Goal: Check status: Check status

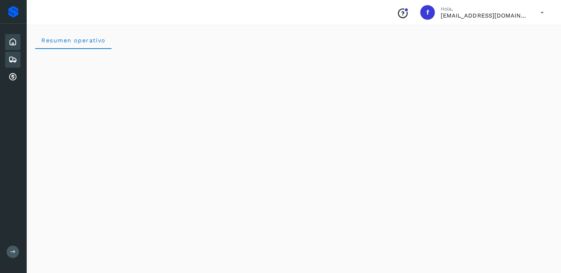
click at [11, 53] on div "Embarques" at bounding box center [12, 60] width 15 height 16
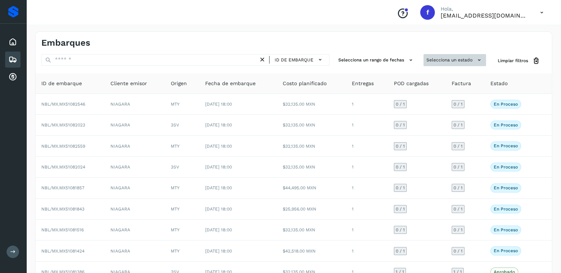
click at [433, 65] on button "Selecciona un estado" at bounding box center [454, 60] width 63 height 12
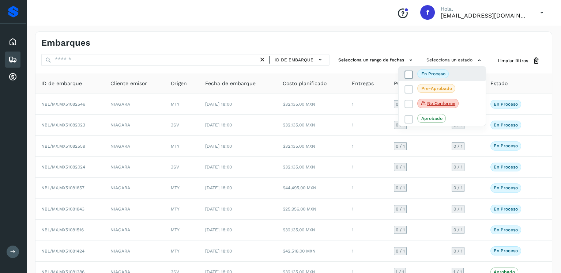
click at [411, 76] on icon at bounding box center [408, 74] width 7 height 7
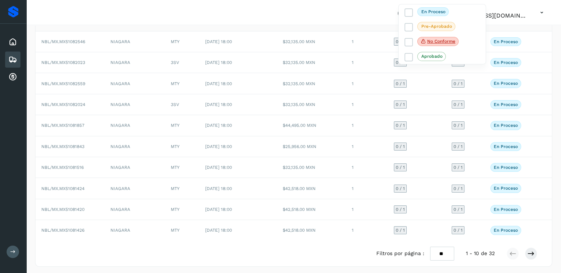
click at [438, 241] on div at bounding box center [280, 136] width 561 height 273
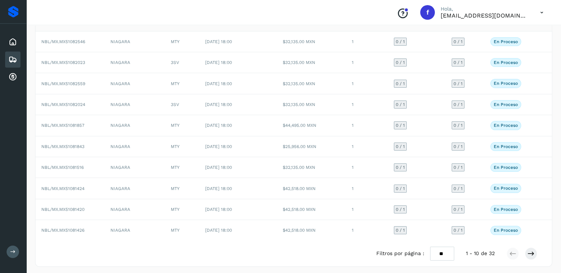
click at [16, 61] on icon at bounding box center [12, 59] width 9 height 9
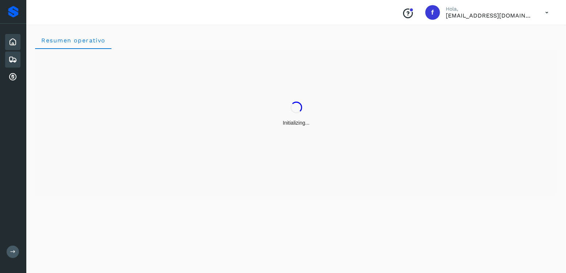
drag, startPoint x: 7, startPoint y: 52, endPoint x: 11, endPoint y: 54, distance: 5.2
click at [7, 52] on div "Embarques" at bounding box center [12, 60] width 15 height 16
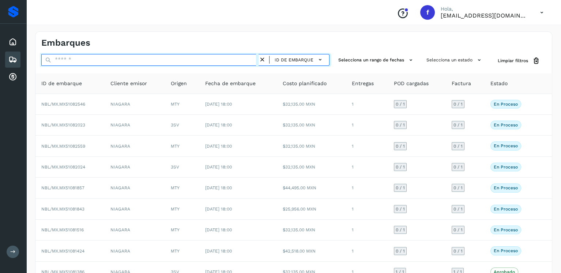
click at [166, 59] on input "text" at bounding box center [149, 60] width 217 height 12
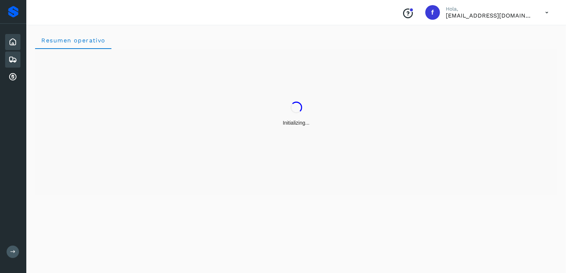
click at [15, 60] on icon at bounding box center [12, 59] width 9 height 9
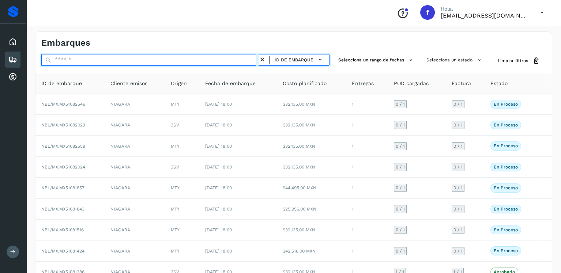
click at [182, 59] on input "text" at bounding box center [149, 60] width 217 height 12
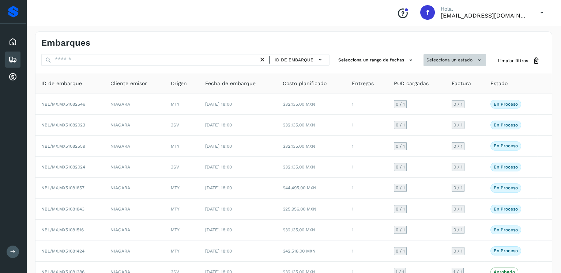
click at [460, 58] on button "Selecciona un estado" at bounding box center [454, 60] width 63 height 12
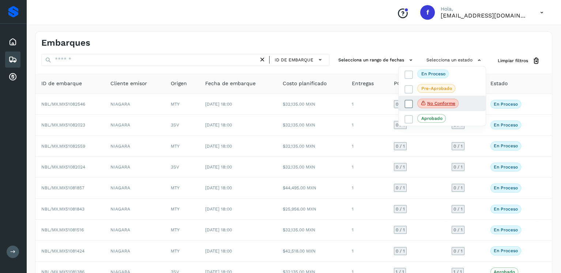
click at [405, 101] on icon at bounding box center [408, 104] width 7 height 7
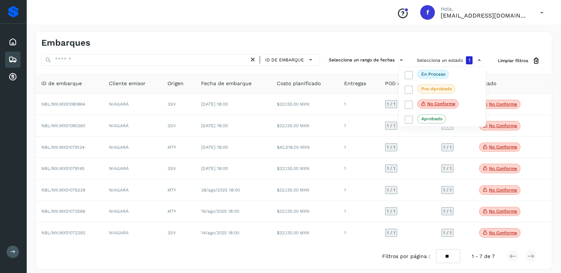
click at [336, 102] on div at bounding box center [280, 136] width 561 height 273
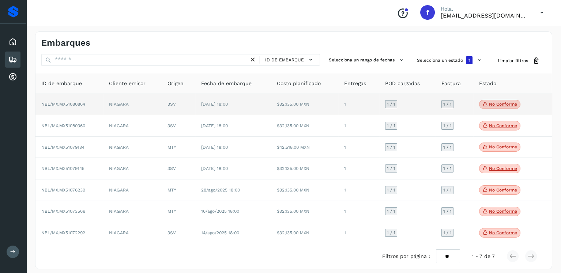
click at [502, 108] on span "No conforme" at bounding box center [499, 105] width 41 height 10
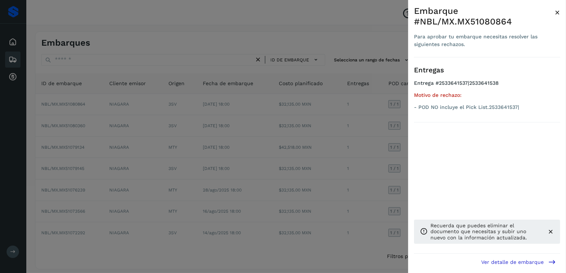
click at [310, 116] on div at bounding box center [283, 136] width 566 height 273
